Goal: Register for event/course

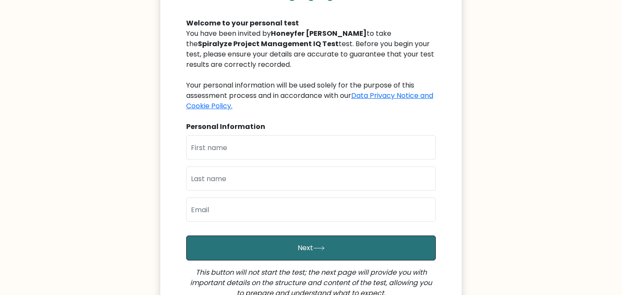
scroll to position [109, 0]
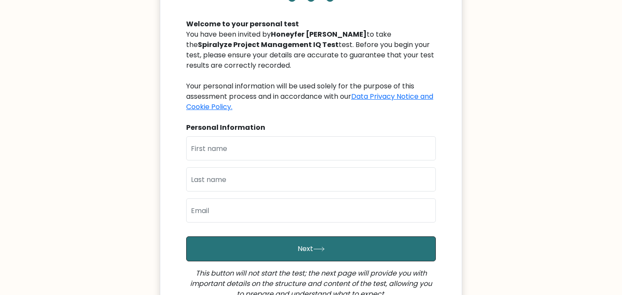
click at [341, 44] on div "You have been invited by [PERSON_NAME] to take the Spiralyze Project Management…" at bounding box center [311, 70] width 250 height 83
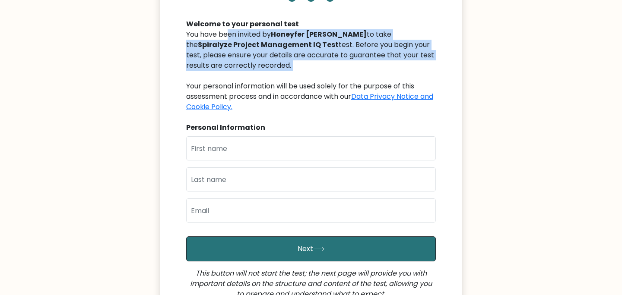
click at [341, 44] on div "You have been invited by [PERSON_NAME] to take the Spiralyze Project Management…" at bounding box center [311, 70] width 250 height 83
click at [336, 52] on div "You have been invited by [PERSON_NAME] to take the Spiralyze Project Management…" at bounding box center [311, 70] width 250 height 83
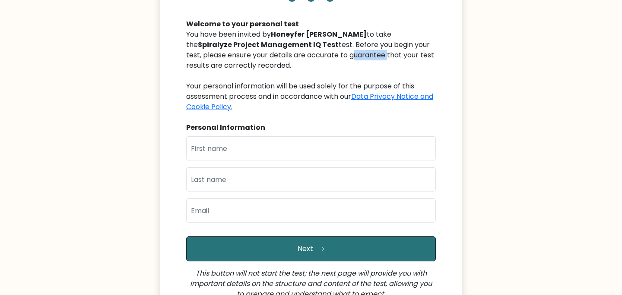
click at [336, 52] on div "You have been invited by [PERSON_NAME] to take the Spiralyze Project Management…" at bounding box center [311, 70] width 250 height 83
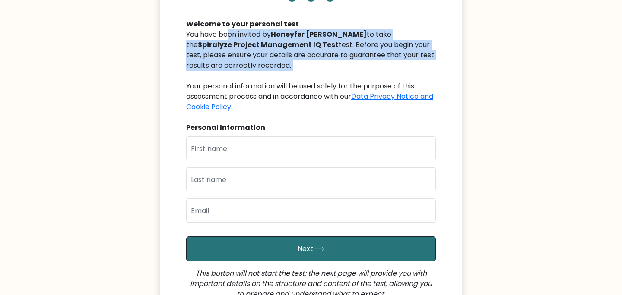
click at [336, 52] on div "You have been invited by [PERSON_NAME] to take the Spiralyze Project Management…" at bounding box center [311, 70] width 250 height 83
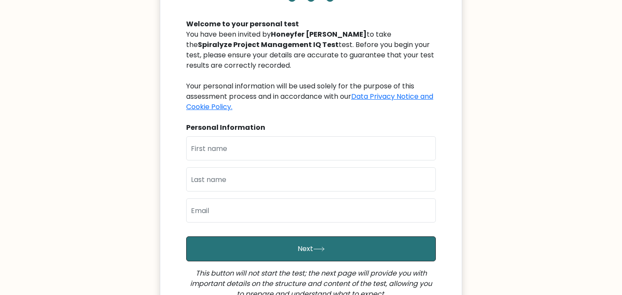
click at [312, 89] on div "You have been invited by [PERSON_NAME] to take the Spiralyze Project Management…" at bounding box center [311, 70] width 250 height 83
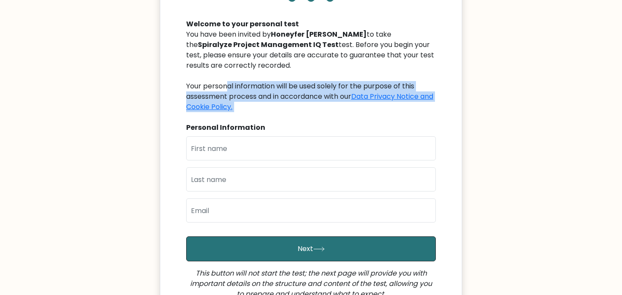
click at [312, 89] on div "You have been invited by [PERSON_NAME] to take the Spiralyze Project Management…" at bounding box center [311, 70] width 250 height 83
click at [308, 96] on div "You have been invited by [PERSON_NAME] to take the Spiralyze Project Management…" at bounding box center [311, 70] width 250 height 83
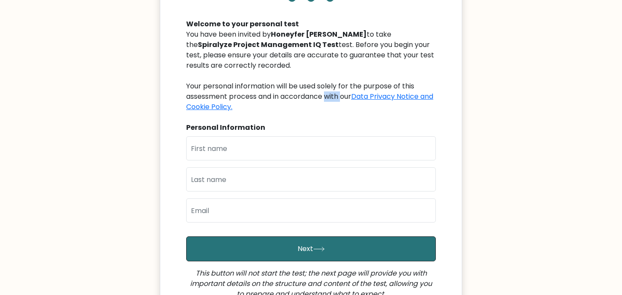
click at [308, 96] on div "You have been invited by [PERSON_NAME] to take the Spiralyze Project Management…" at bounding box center [311, 70] width 250 height 83
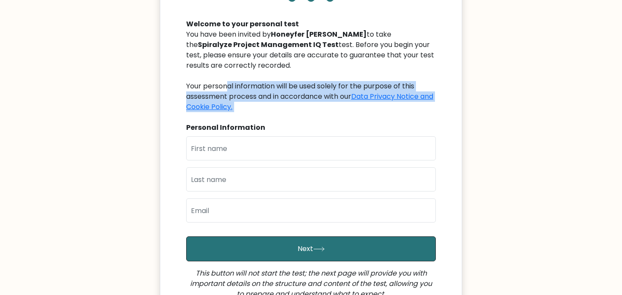
click at [308, 96] on div "You have been invited by [PERSON_NAME] to take the Spiralyze Project Management…" at bounding box center [311, 70] width 250 height 83
click at [308, 87] on div "You have been invited by [PERSON_NAME] to take the Spiralyze Project Management…" at bounding box center [311, 70] width 250 height 83
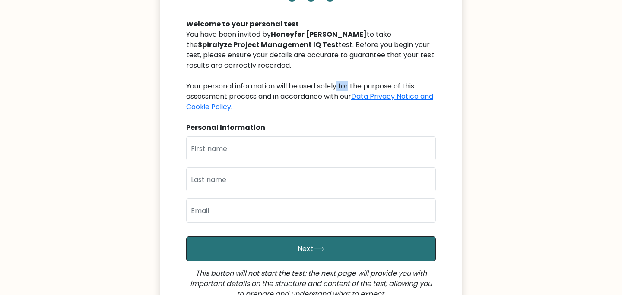
click at [308, 87] on div "You have been invited by [PERSON_NAME] to take the Spiralyze Project Management…" at bounding box center [311, 70] width 250 height 83
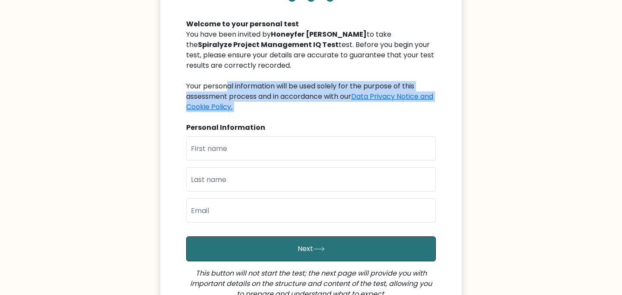
click at [308, 87] on div "You have been invited by [PERSON_NAME] to take the Spiralyze Project Management…" at bounding box center [311, 70] width 250 height 83
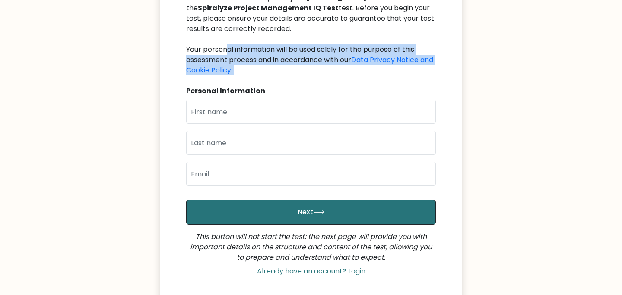
scroll to position [146, 0]
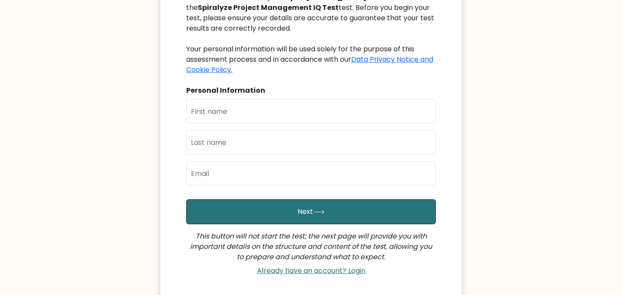
click at [283, 234] on icon "This button will not start the test; the next page will provide you with import…" at bounding box center [311, 247] width 242 height 31
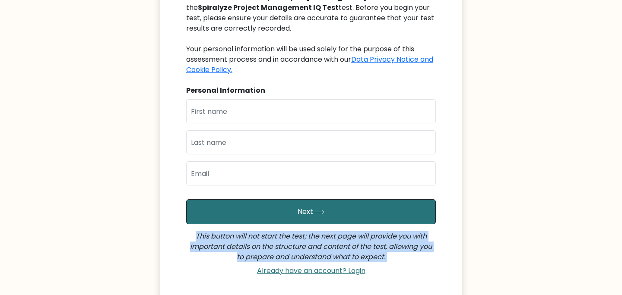
click at [283, 234] on icon "This button will not start the test; the next page will provide you with import…" at bounding box center [311, 247] width 242 height 31
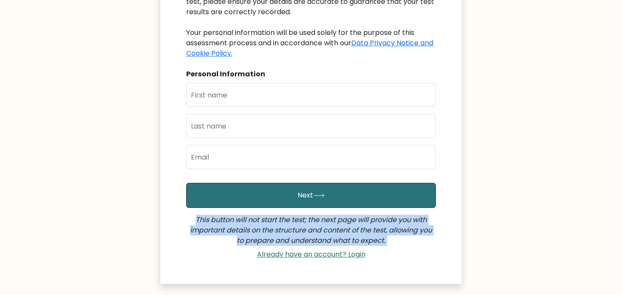
scroll to position [146, 0]
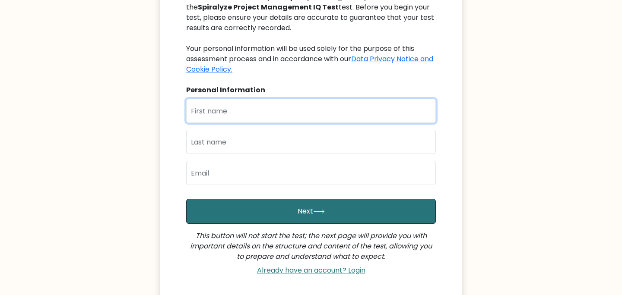
click at [265, 114] on input "text" at bounding box center [311, 111] width 250 height 24
type input "Sanan"
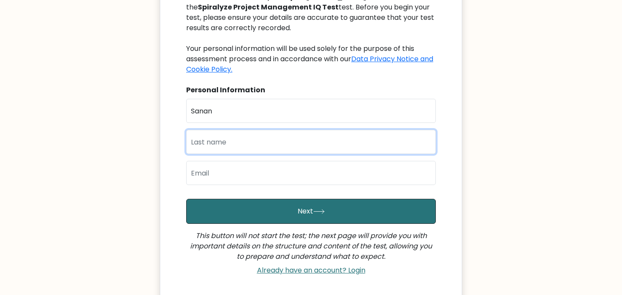
click at [212, 143] on input "text" at bounding box center [311, 142] width 250 height 24
type input "L"
type input "Khajirian"
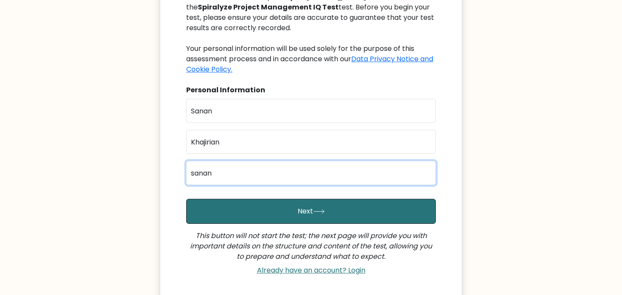
type input "[EMAIL_ADDRESS][DOMAIN_NAME]"
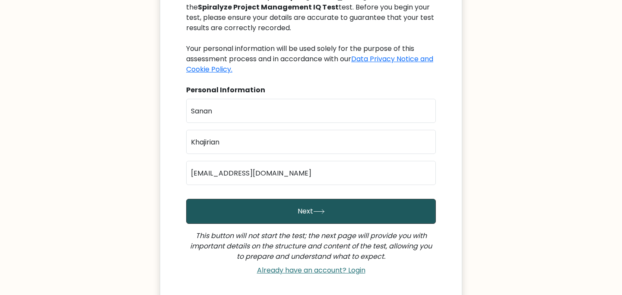
click at [254, 211] on button "Next" at bounding box center [311, 211] width 250 height 25
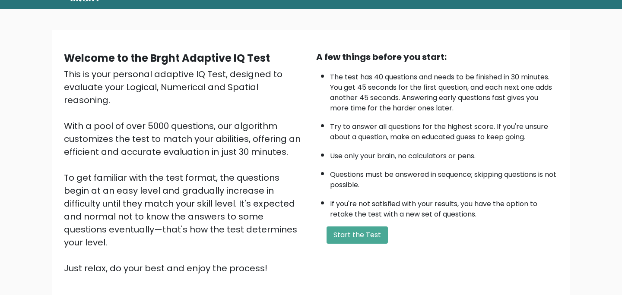
scroll to position [29, 0]
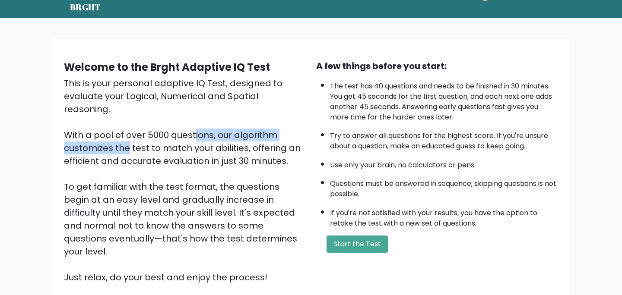
drag, startPoint x: 105, startPoint y: 125, endPoint x: 248, endPoint y: 125, distance: 143.4
click at [248, 125] on div "This is your personal adaptive IQ Test, designed to evaluate your Logical, Nume…" at bounding box center [185, 180] width 242 height 207
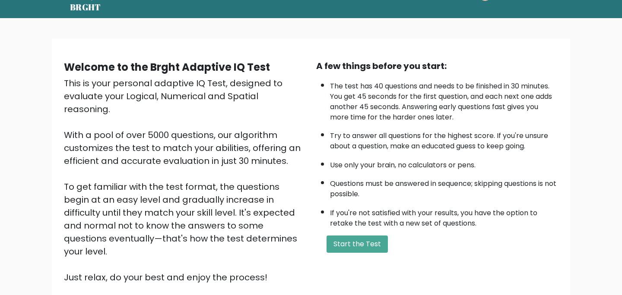
click at [248, 125] on div "This is your personal adaptive IQ Test, designed to evaluate your Logical, Nume…" at bounding box center [185, 180] width 242 height 207
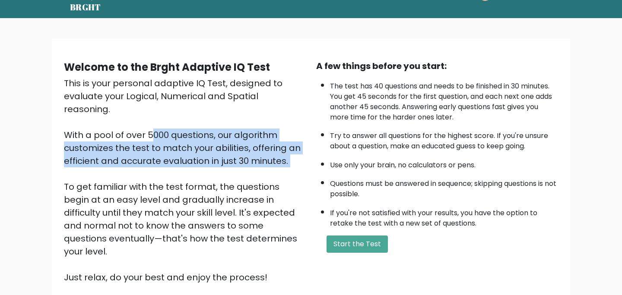
click at [248, 125] on div "This is your personal adaptive IQ Test, designed to evaluate your Logical, Nume…" at bounding box center [185, 180] width 242 height 207
click at [242, 133] on div "This is your personal adaptive IQ Test, designed to evaluate your Logical, Nume…" at bounding box center [185, 180] width 242 height 207
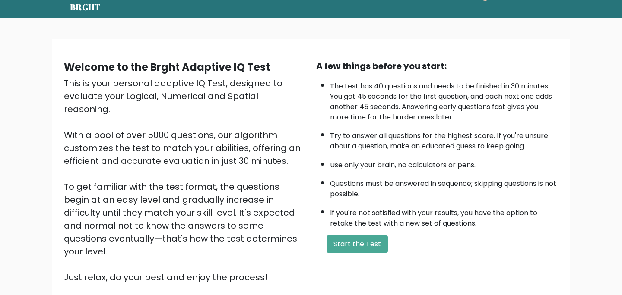
click at [242, 133] on div "This is your personal adaptive IQ Test, designed to evaluate your Logical, Nume…" at bounding box center [185, 180] width 242 height 207
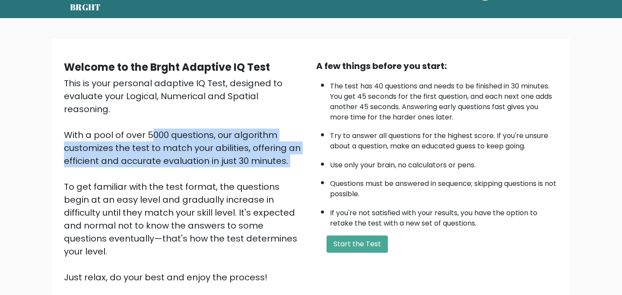
click at [242, 133] on div "This is your personal adaptive IQ Test, designed to evaluate your Logical, Nume…" at bounding box center [185, 180] width 242 height 207
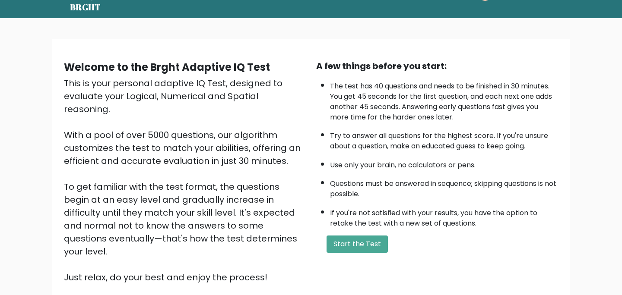
click at [238, 148] on div "This is your personal adaptive IQ Test, designed to evaluate your Logical, Nume…" at bounding box center [185, 180] width 242 height 207
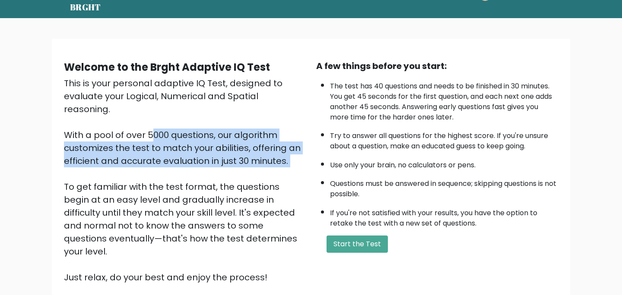
click at [238, 148] on div "This is your personal adaptive IQ Test, designed to evaluate your Logical, Nume…" at bounding box center [185, 180] width 242 height 207
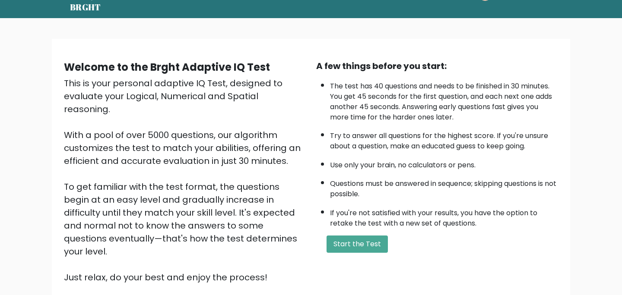
click at [216, 188] on div "This is your personal adaptive IQ Test, designed to evaluate your Logical, Nume…" at bounding box center [185, 180] width 242 height 207
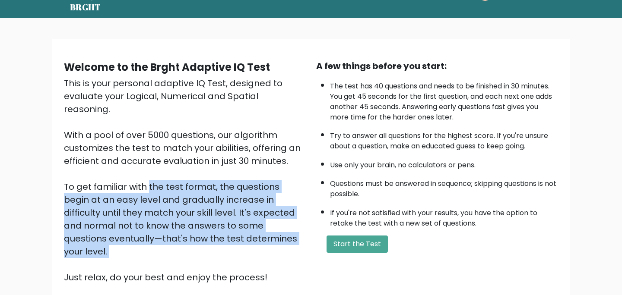
click at [216, 188] on div "This is your personal adaptive IQ Test, designed to evaluate your Logical, Nume…" at bounding box center [185, 180] width 242 height 207
click at [217, 183] on div "This is your personal adaptive IQ Test, designed to evaluate your Logical, Nume…" at bounding box center [185, 180] width 242 height 207
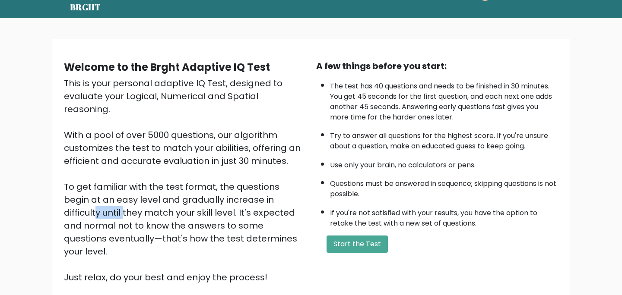
click at [217, 183] on div "This is your personal adaptive IQ Test, designed to evaluate your Logical, Nume…" at bounding box center [185, 180] width 242 height 207
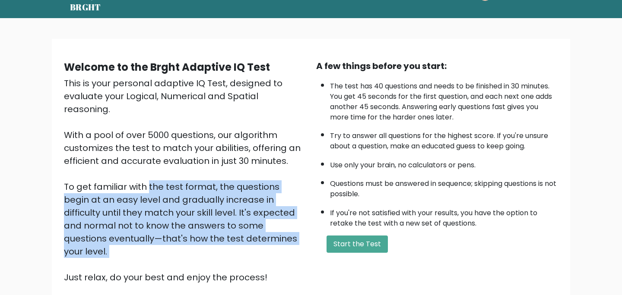
scroll to position [0, 0]
